Goal: Information Seeking & Learning: Learn about a topic

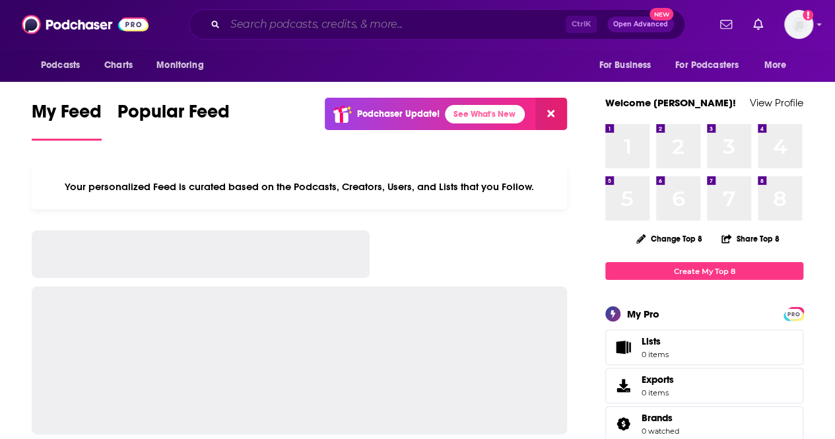
click at [447, 30] on input "Search podcasts, credits, & more..." at bounding box center [395, 24] width 341 height 21
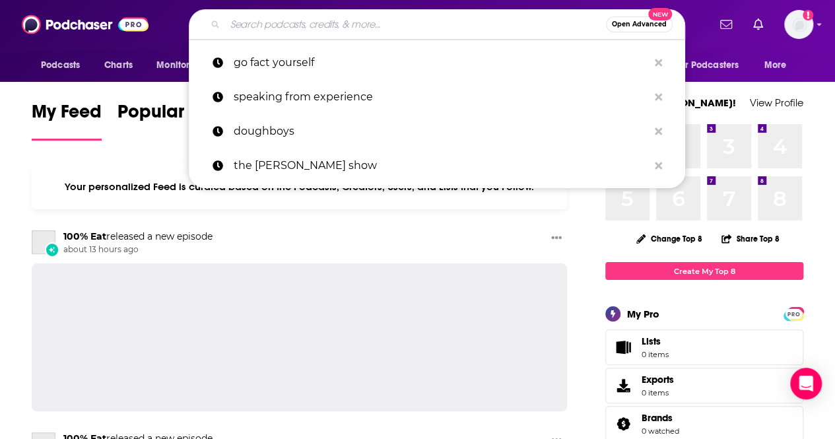
paste input "Suelta la Lengua and La Platica"
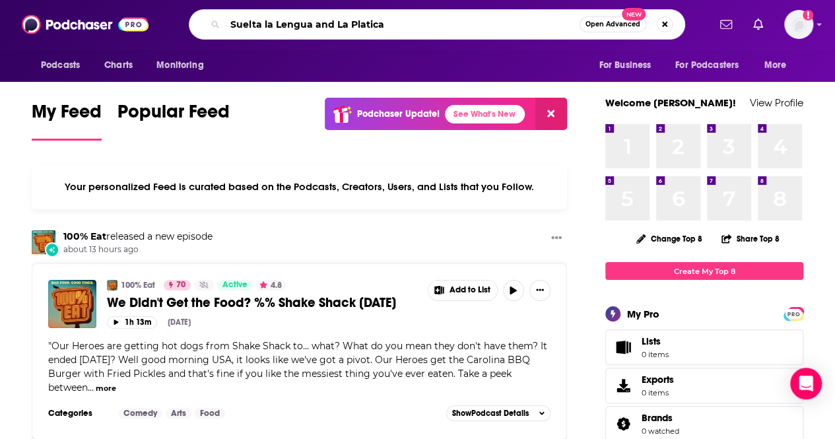
drag, startPoint x: 408, startPoint y: 22, endPoint x: 314, endPoint y: 26, distance: 93.8
click at [314, 26] on input "Suelta la Lengua and La Platica" at bounding box center [402, 24] width 355 height 21
type input "Suelta la Lengua"
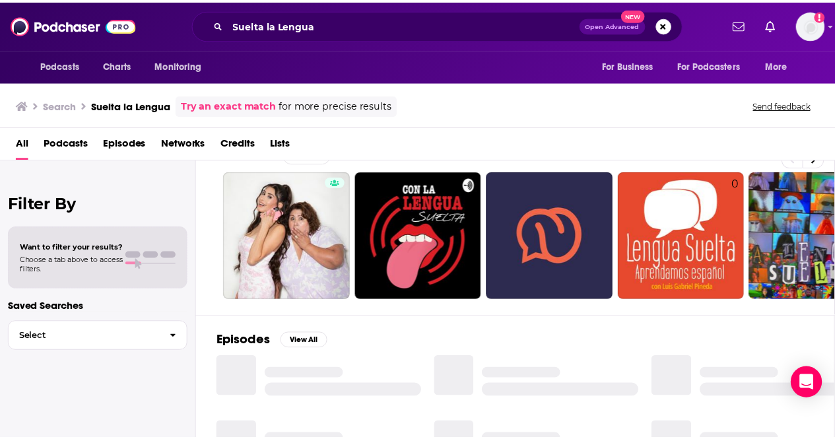
scroll to position [26, 0]
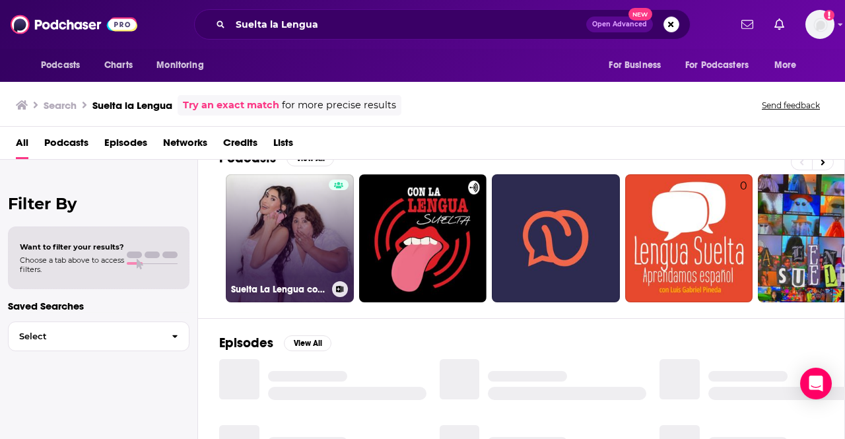
click at [312, 232] on link "Suelta La Lengua con [PERSON_NAME] y [PERSON_NAME]" at bounding box center [290, 238] width 128 height 128
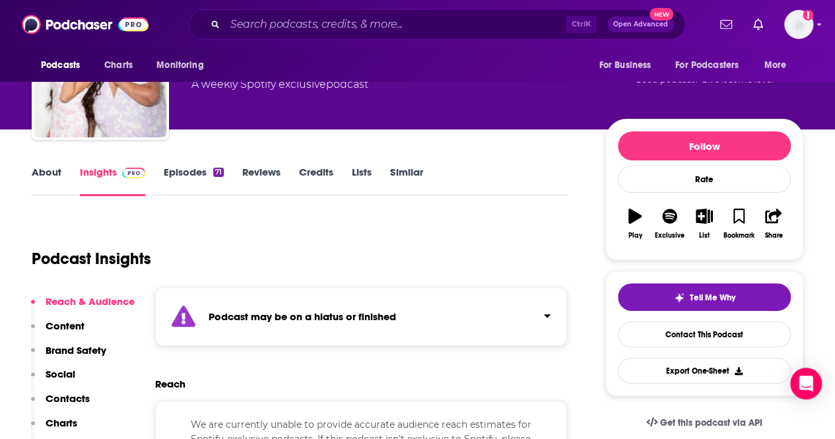
scroll to position [83, 0]
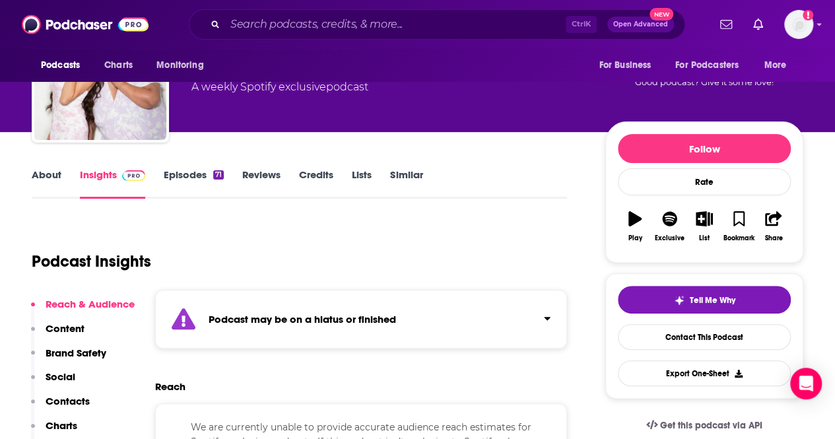
click at [215, 171] on div "71" at bounding box center [218, 174] width 11 height 9
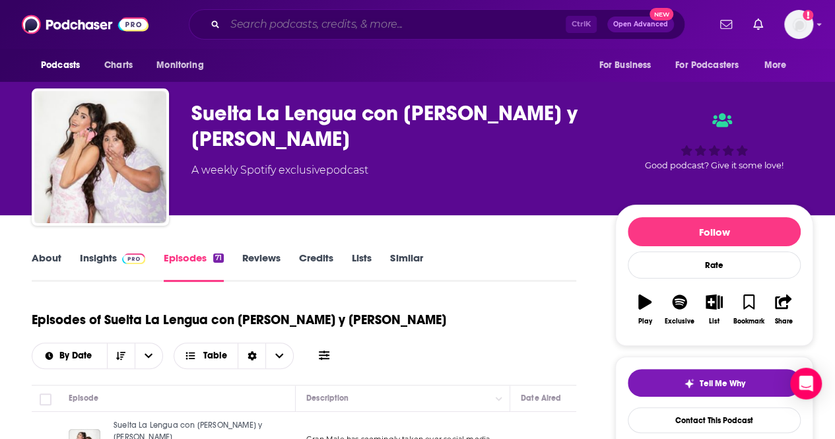
click at [370, 32] on input "Search podcasts, credits, & more..." at bounding box center [395, 24] width 341 height 21
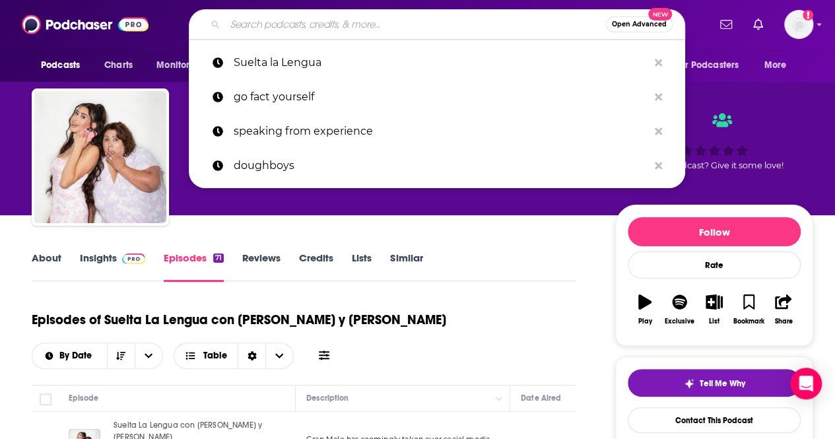
paste input "and La Platica"
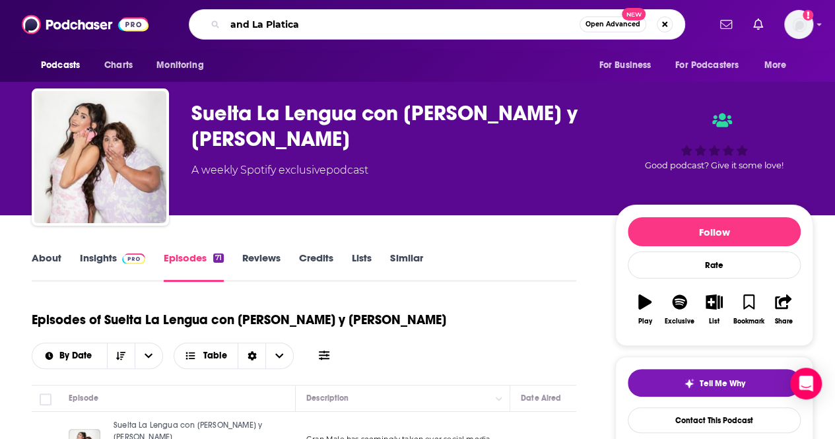
click at [254, 23] on input "and La Platica" at bounding box center [402, 24] width 355 height 21
type input "La Platica"
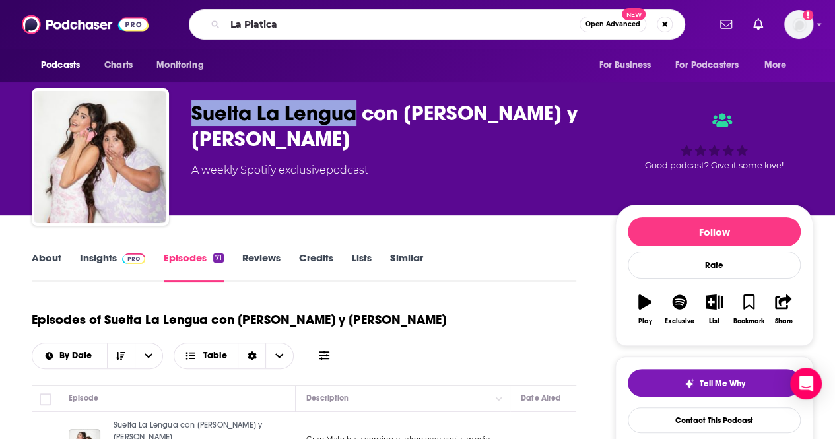
drag, startPoint x: 359, startPoint y: 110, endPoint x: 188, endPoint y: 112, distance: 171.7
click at [188, 112] on div "Suelta La Lengua con [PERSON_NAME] y [PERSON_NAME] A weekly Spotify exclusive p…" at bounding box center [423, 159] width 782 height 143
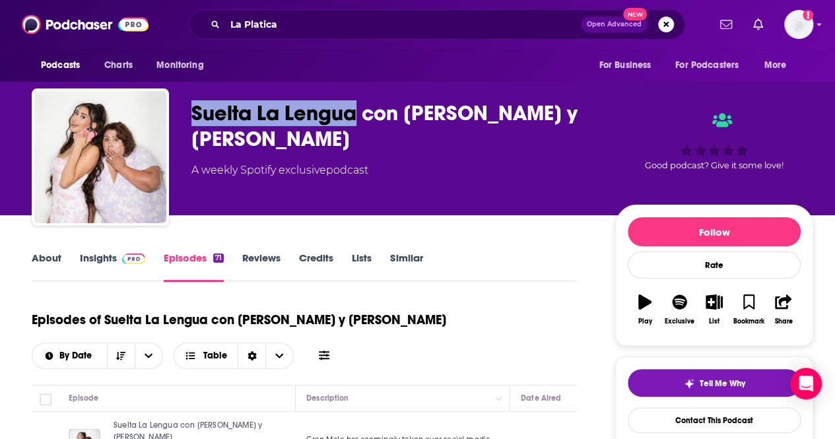
copy h2 "Suelta La Lengua"
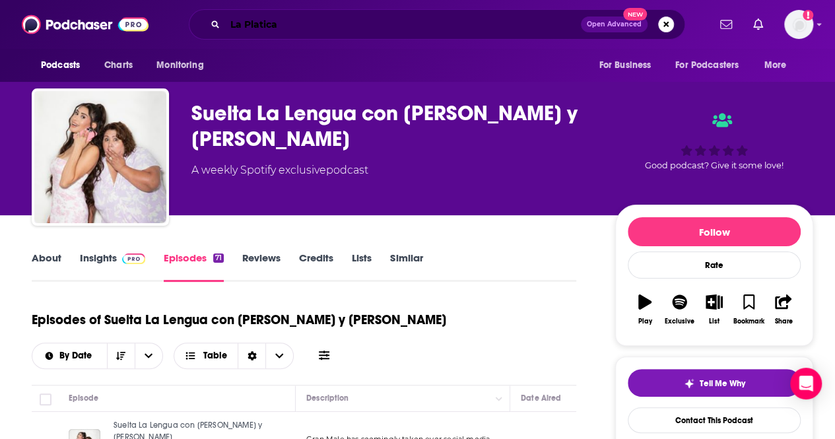
click at [329, 26] on input "La Platica" at bounding box center [403, 24] width 356 height 21
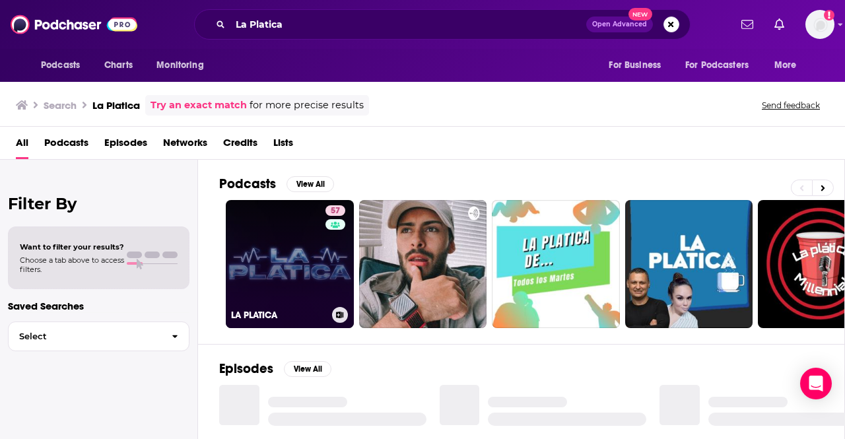
click at [317, 249] on link "57 LA PLATICA" at bounding box center [290, 264] width 128 height 128
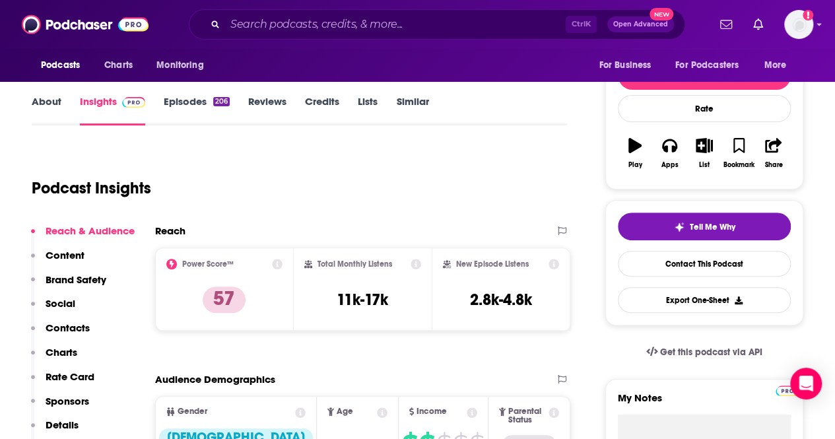
scroll to position [155, 0]
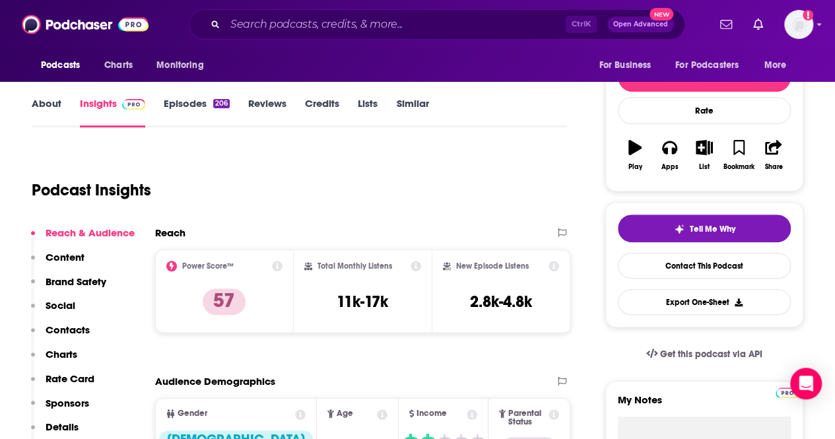
click at [184, 97] on link "Episodes 206" at bounding box center [197, 112] width 66 height 30
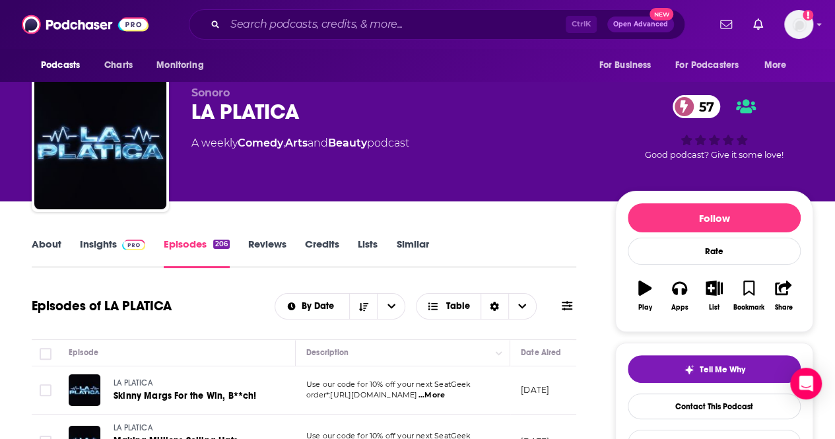
scroll to position [13, 0]
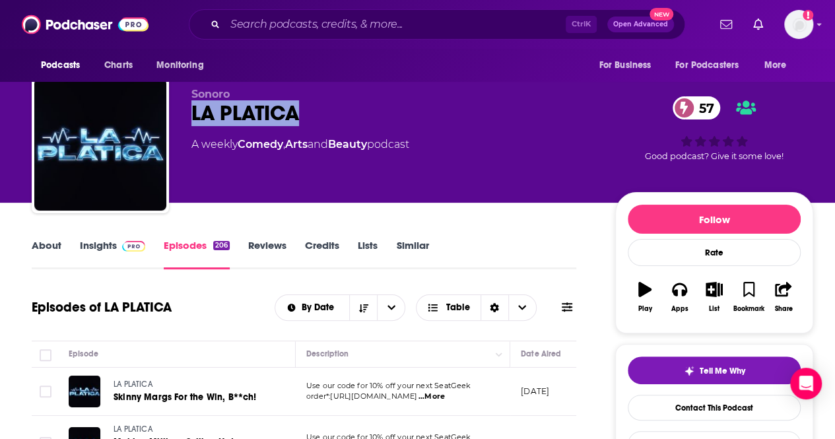
drag, startPoint x: 302, startPoint y: 114, endPoint x: 193, endPoint y: 108, distance: 109.1
click at [193, 108] on div "LA PLATICA 57" at bounding box center [392, 113] width 403 height 26
copy h2 "LA PLATICA"
click at [126, 250] on img at bounding box center [133, 246] width 23 height 11
